Goal: Task Accomplishment & Management: Use online tool/utility

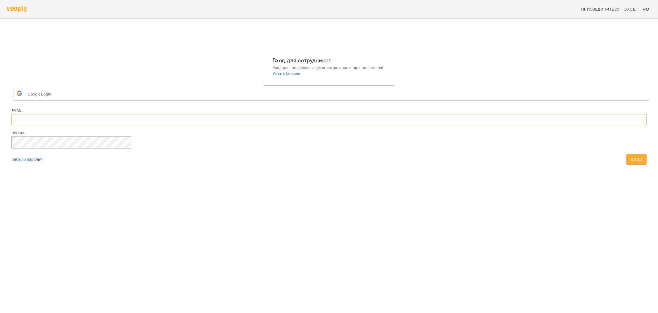
type input "**********"
click at [631, 163] on span "Вход" at bounding box center [636, 159] width 11 height 7
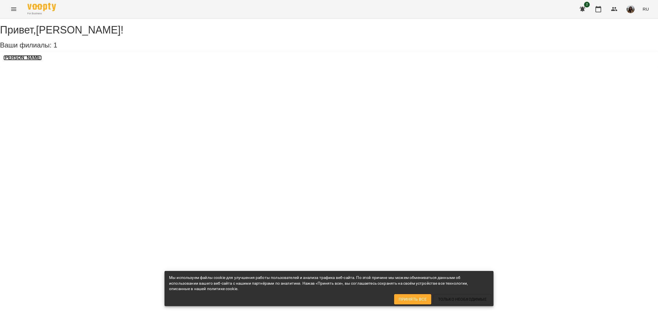
click at [22, 60] on h3 "[PERSON_NAME]" at bounding box center [22, 57] width 38 height 5
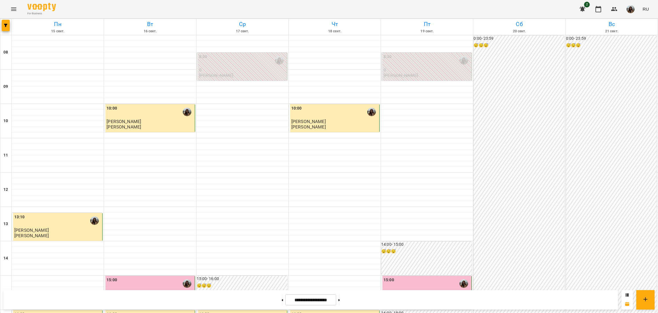
scroll to position [171, 0]
